Goal: Information Seeking & Learning: Learn about a topic

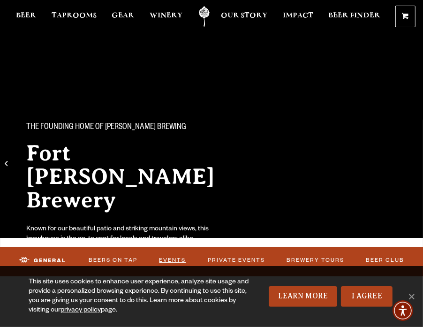
click at [167, 258] on link "Events" at bounding box center [172, 261] width 33 height 20
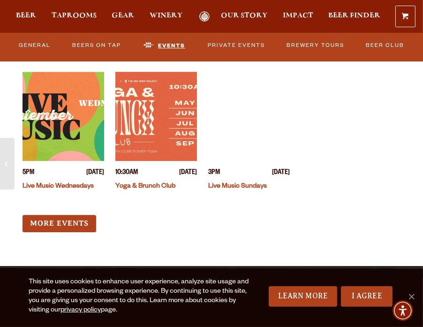
scroll to position [4162, 0]
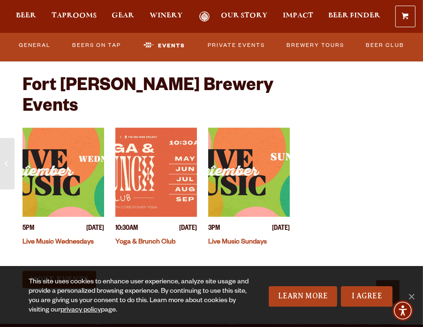
click at [272, 224] on span "[DATE]" at bounding box center [281, 229] width 18 height 10
click at [233, 239] on link "Live Music Sundays" at bounding box center [237, 243] width 59 height 8
click at [276, 271] on div "More Events" at bounding box center [157, 279] width 268 height 17
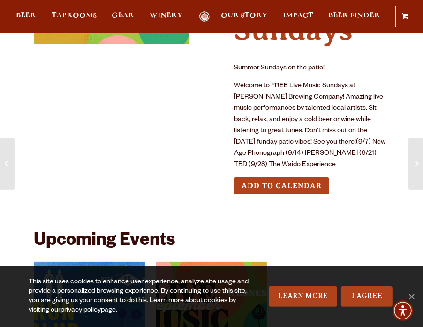
scroll to position [90, 0]
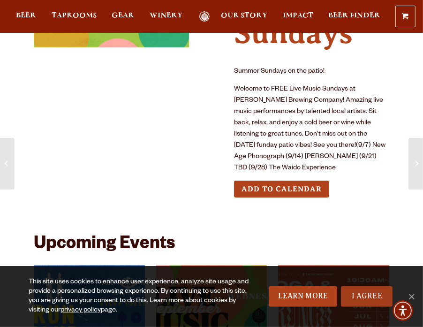
click at [353, 295] on link "I Agree" at bounding box center [367, 296] width 52 height 21
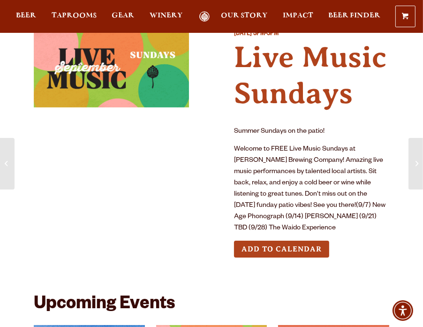
scroll to position [0, 0]
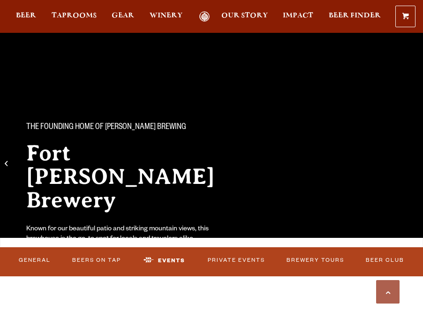
scroll to position [4162, 0]
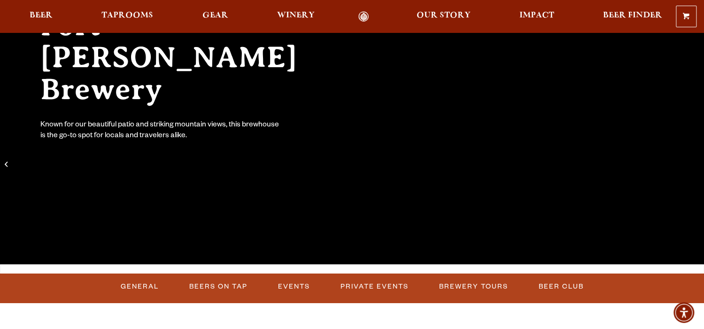
scroll to position [244, 0]
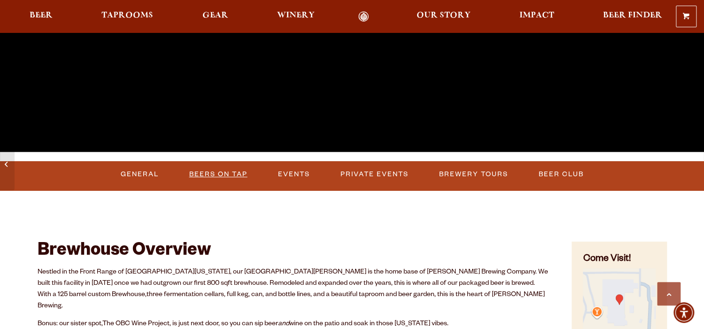
click at [204, 172] on link "Beers on Tap" at bounding box center [218, 174] width 66 height 22
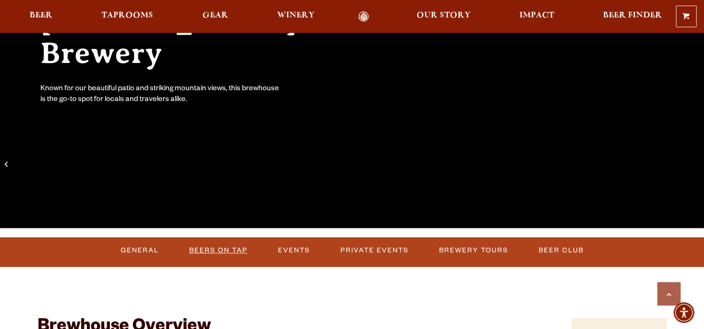
scroll to position [0, 0]
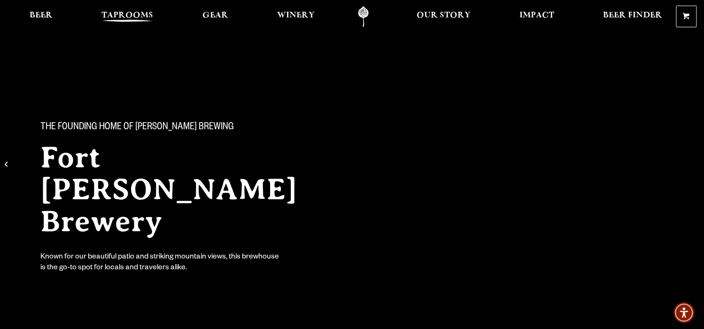
click at [120, 15] on span "Taprooms" at bounding box center [127, 16] width 52 height 8
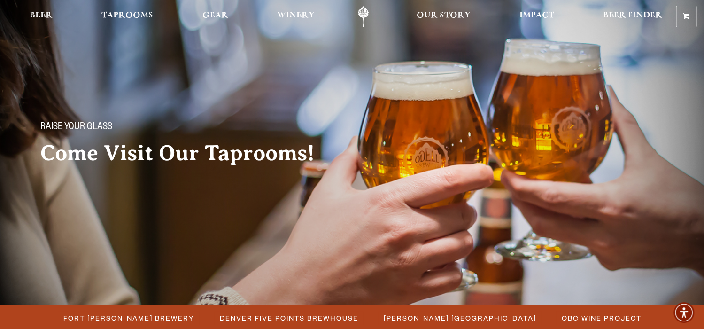
scroll to position [50, 0]
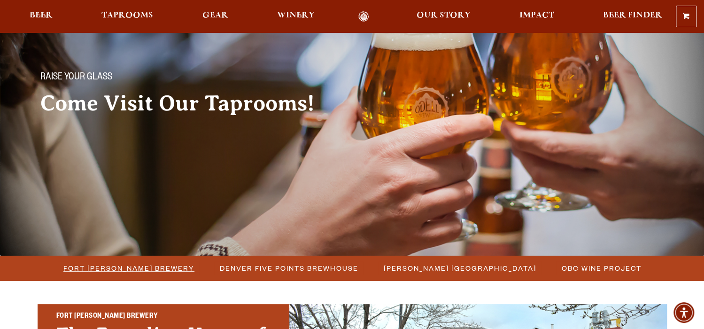
click at [163, 268] on span "Fort [PERSON_NAME] Brewery" at bounding box center [128, 268] width 131 height 14
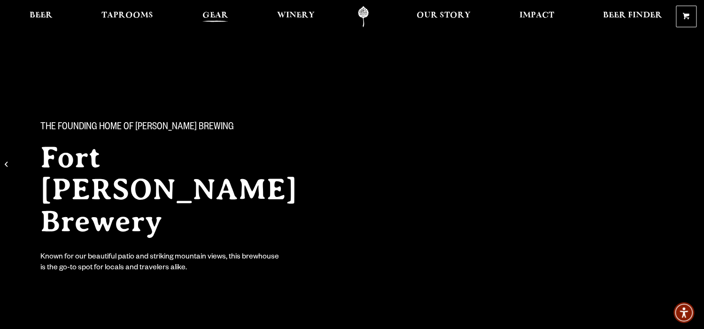
click at [216, 12] on span "Gear" at bounding box center [215, 16] width 26 height 8
